Goal: Find specific page/section: Find specific page/section

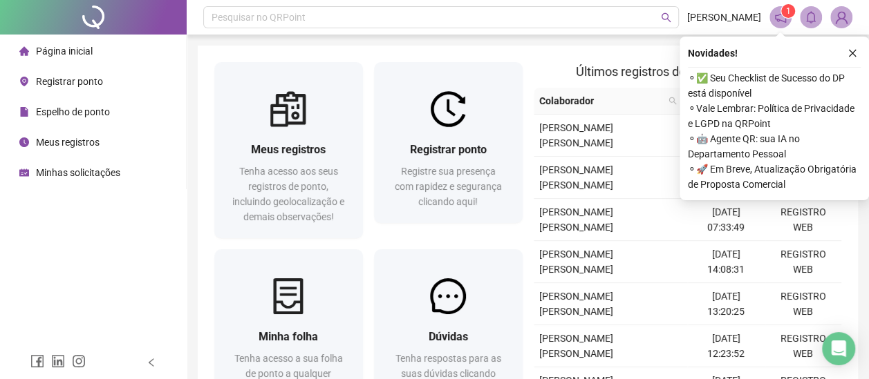
drag, startPoint x: 105, startPoint y: 185, endPoint x: 98, endPoint y: 173, distance: 13.0
click at [104, 182] on div "Minhas solicitações" at bounding box center [69, 173] width 101 height 28
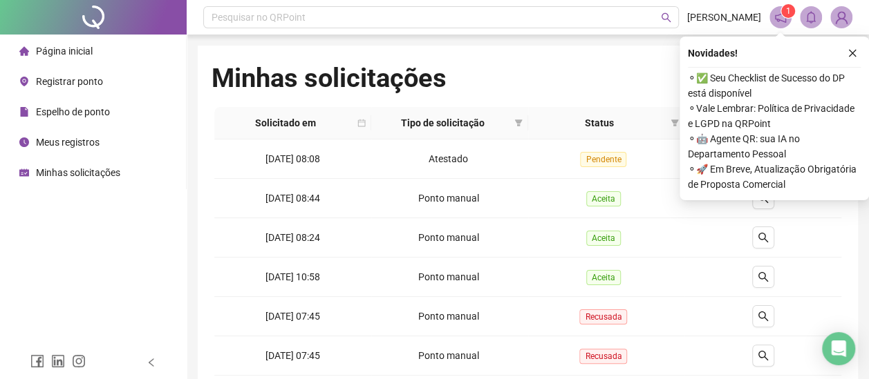
click at [852, 46] on button "button" at bounding box center [852, 53] width 17 height 17
